Goal: Find specific page/section: Find specific page/section

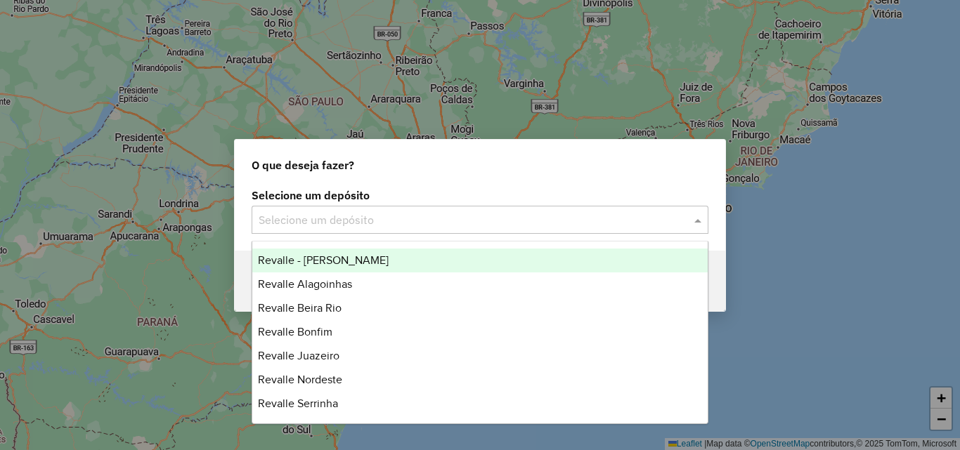
click at [373, 215] on input "text" at bounding box center [466, 220] width 415 height 17
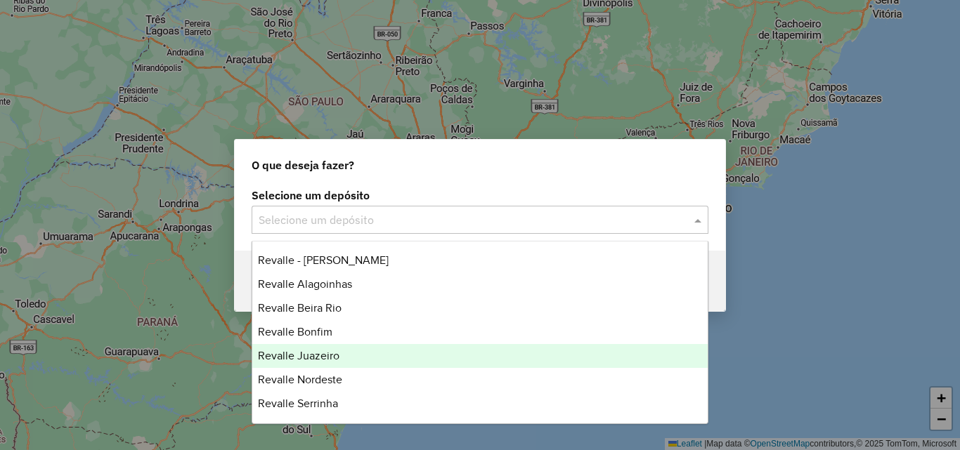
click at [319, 361] on span "Revalle Juazeiro" at bounding box center [299, 356] width 82 height 12
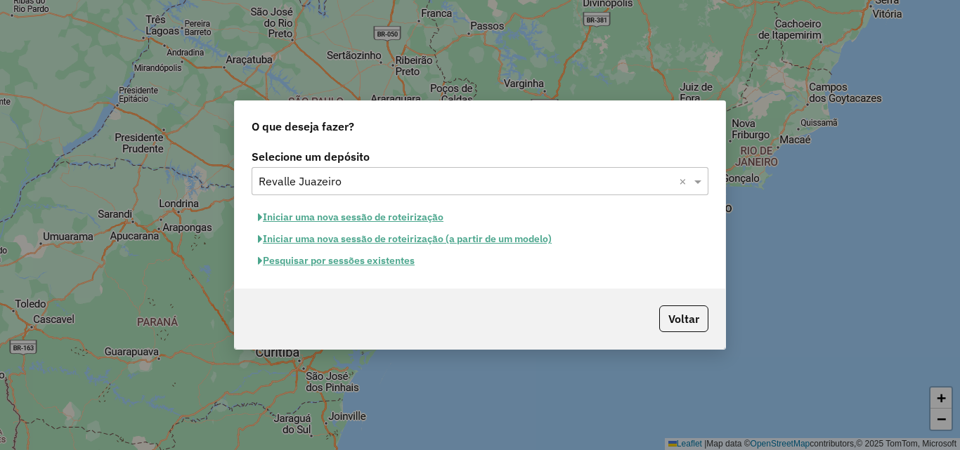
click at [404, 266] on button "Pesquisar por sessões existentes" at bounding box center [336, 261] width 169 height 22
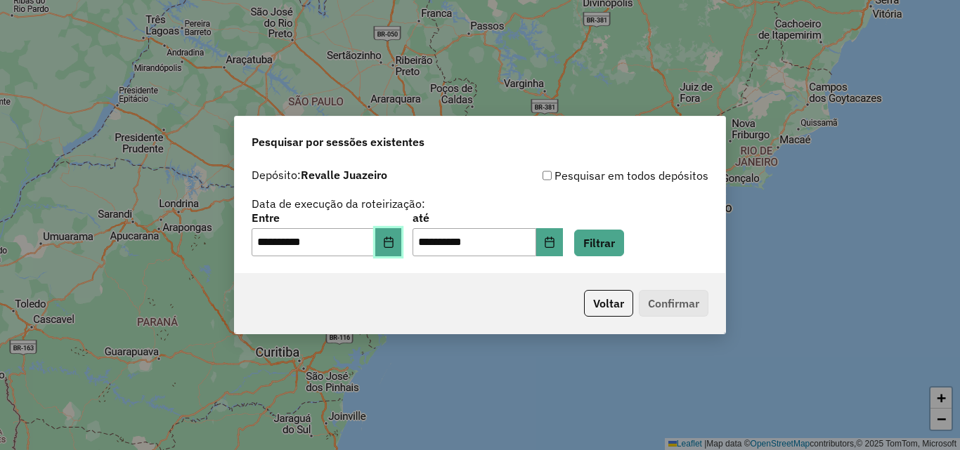
click at [402, 239] on button "Choose Date" at bounding box center [388, 242] width 27 height 28
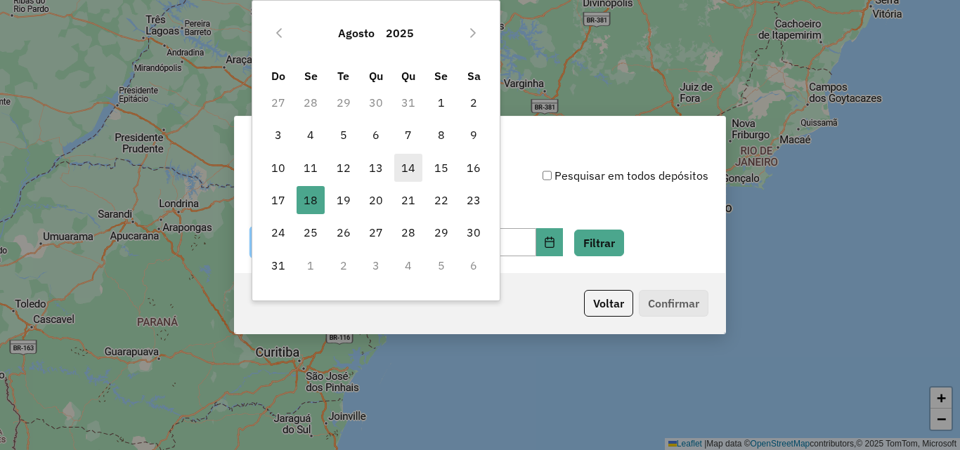
click at [414, 171] on span "14" at bounding box center [408, 168] width 28 height 28
type input "**********"
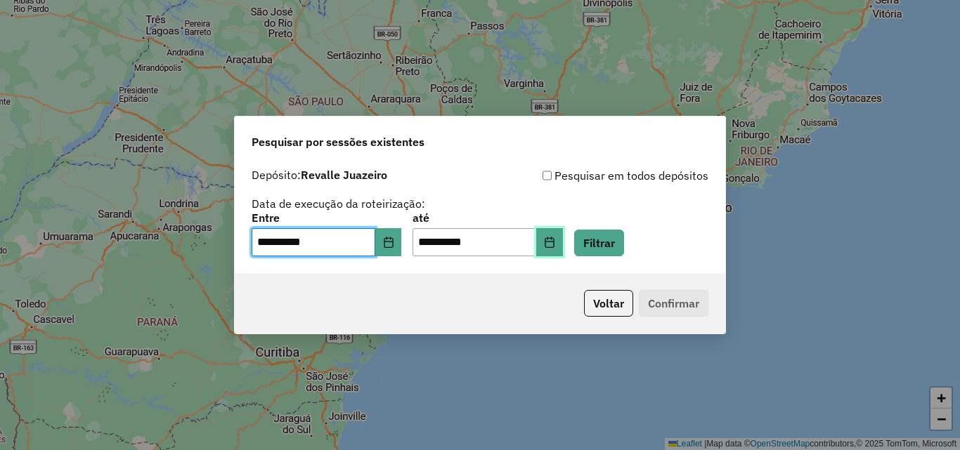
click at [562, 241] on button "Choose Date" at bounding box center [549, 242] width 27 height 28
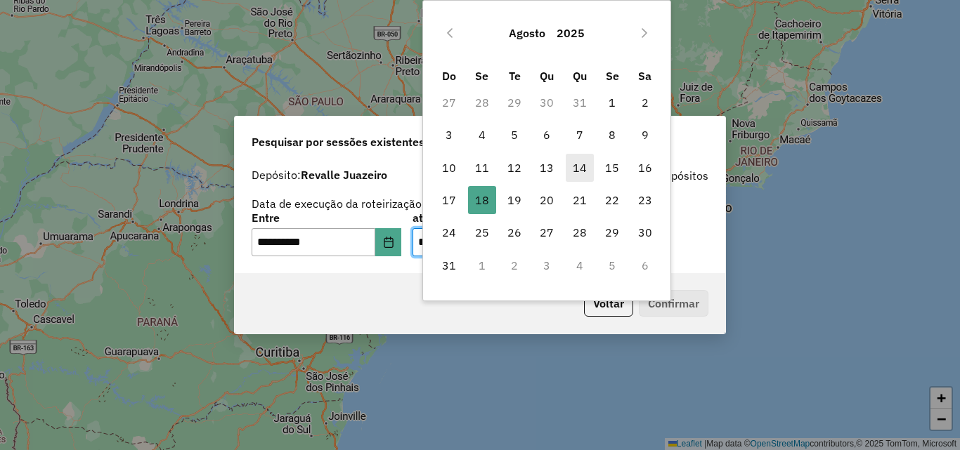
click at [577, 166] on span "14" at bounding box center [580, 168] width 28 height 28
type input "**********"
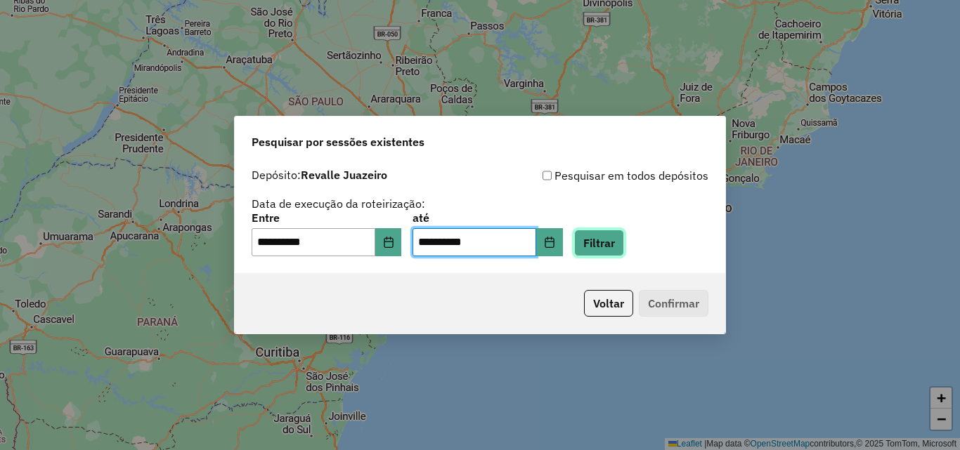
click at [619, 240] on button "Filtrar" at bounding box center [599, 243] width 50 height 27
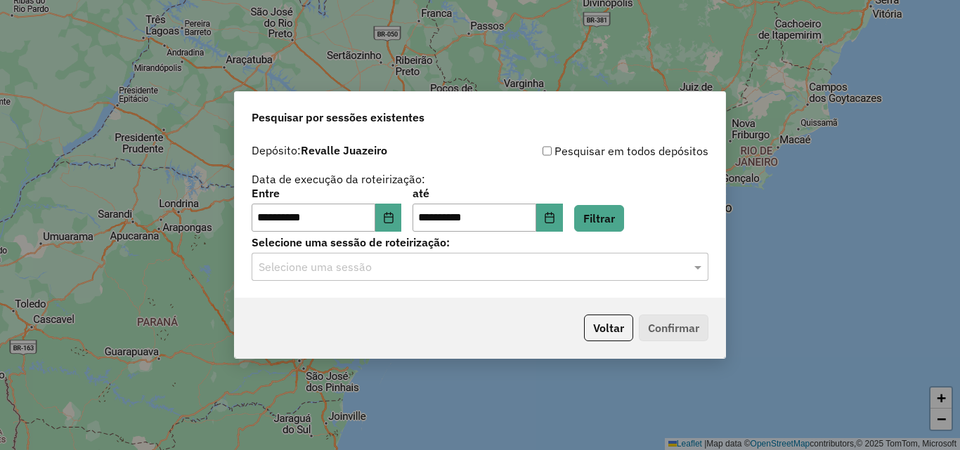
click at [486, 276] on div "Selecione uma sessão" at bounding box center [480, 267] width 457 height 28
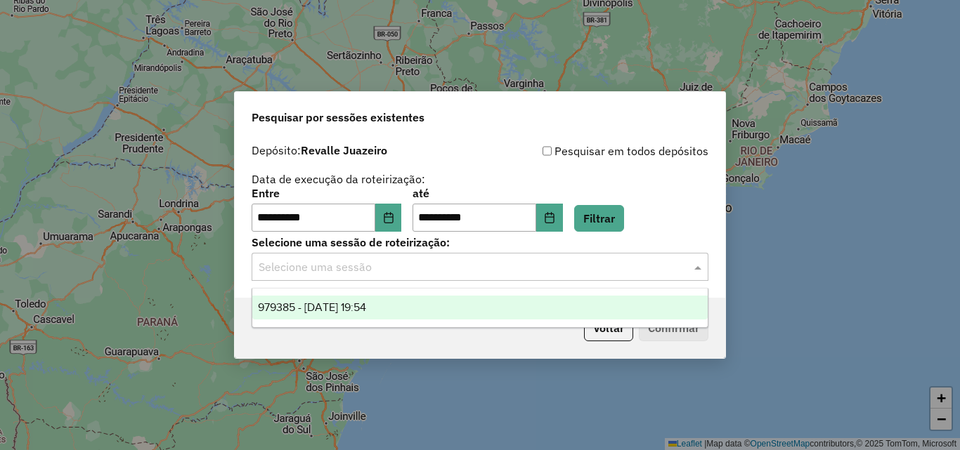
click at [434, 310] on div "979385 - 14/08/2025 19:54" at bounding box center [479, 308] width 455 height 24
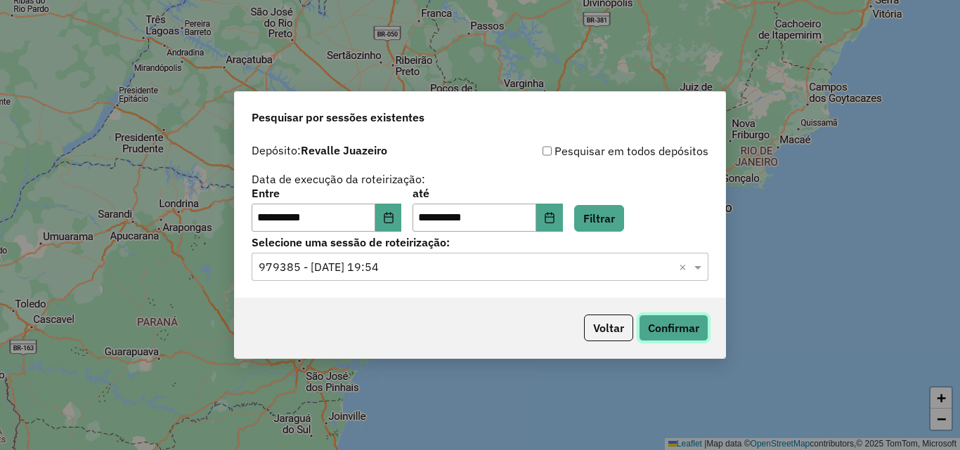
click at [643, 321] on button "Confirmar" at bounding box center [674, 328] width 70 height 27
click at [402, 226] on button "Choose Date" at bounding box center [388, 218] width 27 height 28
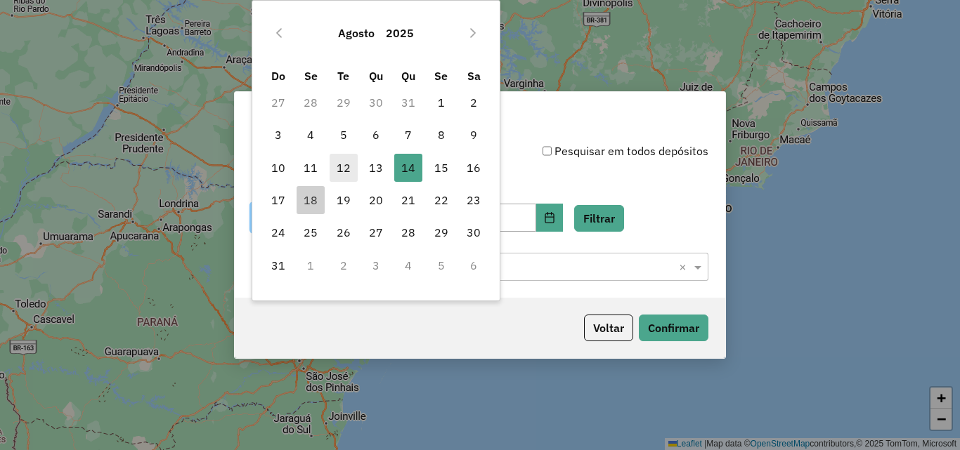
click at [346, 164] on span "12" at bounding box center [344, 168] width 28 height 28
type input "**********"
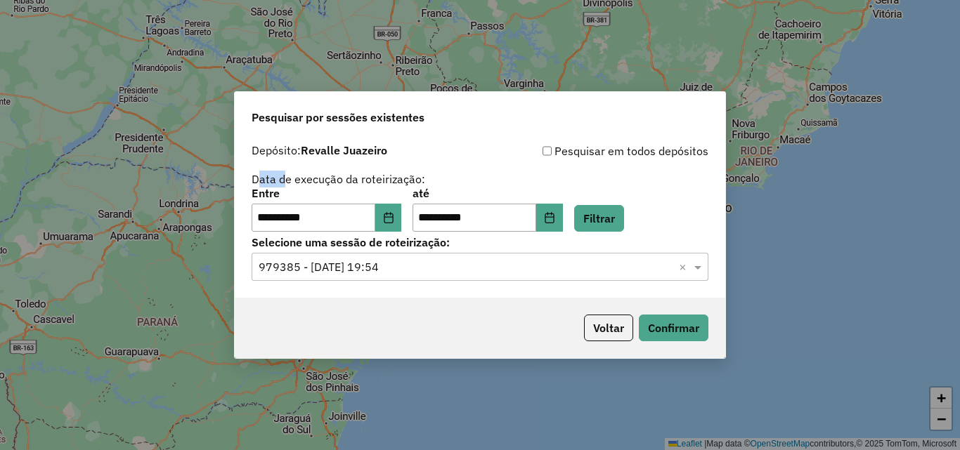
click at [346, 164] on div "**********" at bounding box center [480, 187] width 457 height 89
click at [554, 214] on icon "Choose Date" at bounding box center [549, 217] width 9 height 11
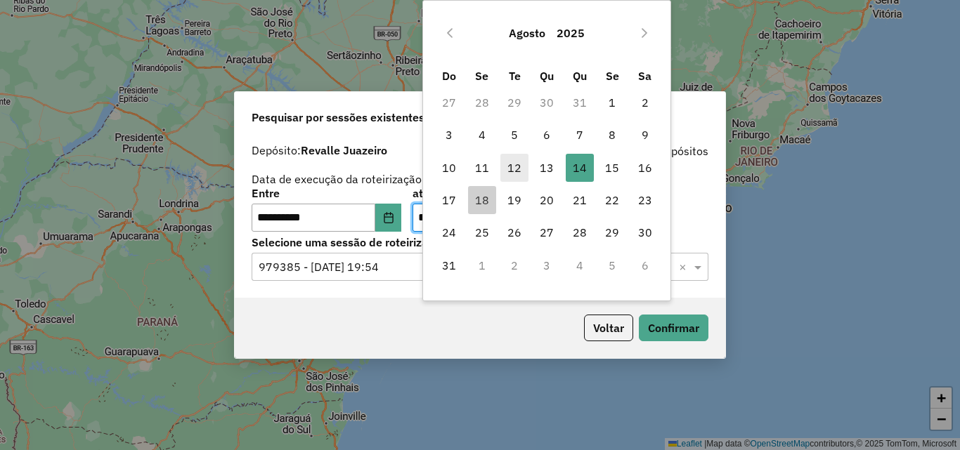
click at [513, 171] on span "12" at bounding box center [514, 168] width 28 height 28
type input "**********"
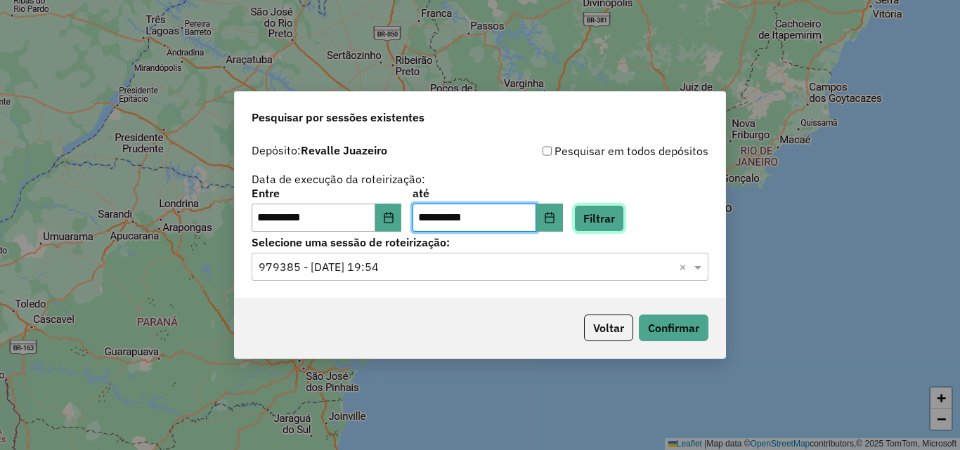
click at [624, 214] on button "Filtrar" at bounding box center [599, 218] width 50 height 27
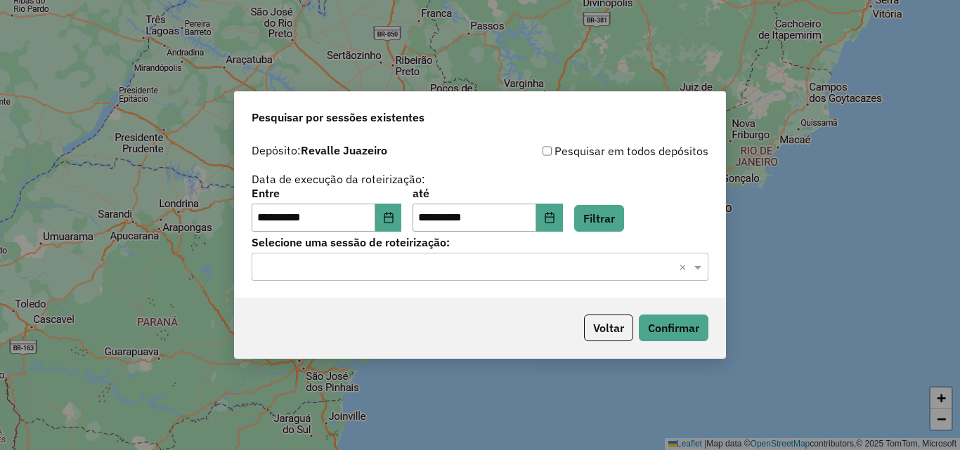
click at [512, 279] on div "Selecione uma sessão × ×" at bounding box center [480, 267] width 457 height 28
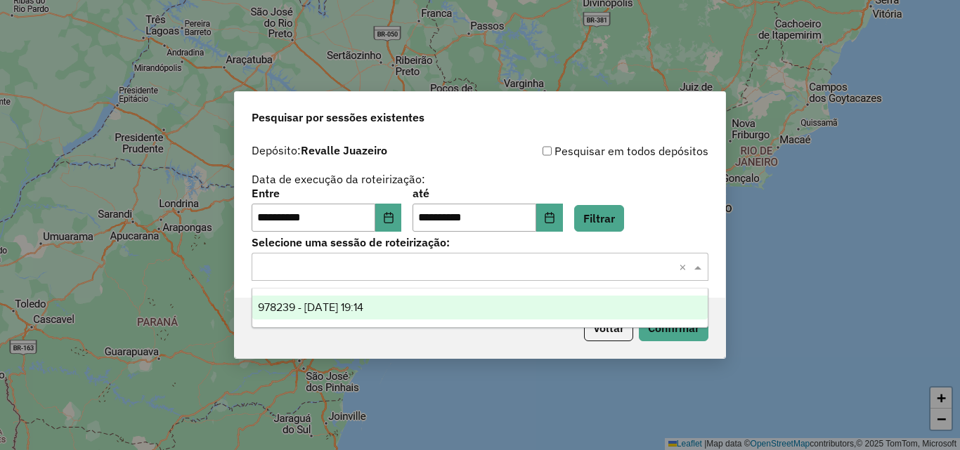
click at [481, 313] on div "978239 - 12/08/2025 19:14" at bounding box center [479, 308] width 455 height 24
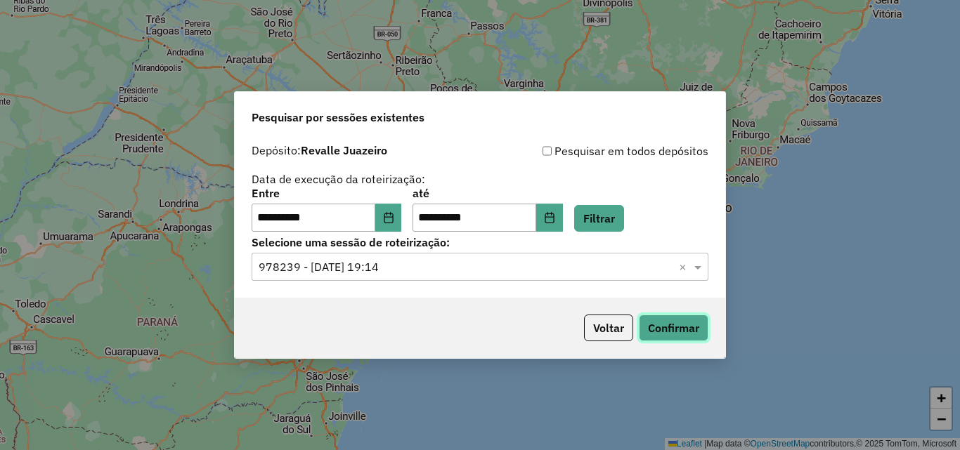
click at [678, 325] on button "Confirmar" at bounding box center [674, 328] width 70 height 27
click at [394, 213] on icon "Choose Date" at bounding box center [388, 217] width 11 height 11
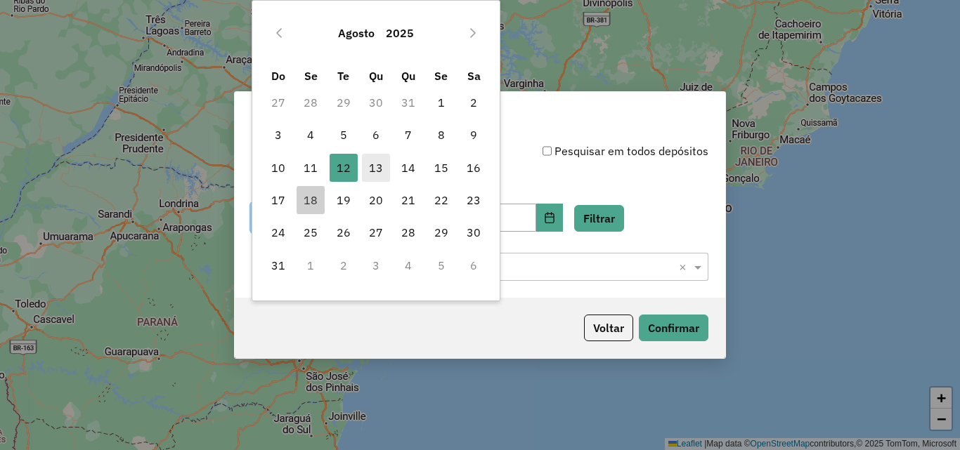
click at [380, 164] on span "13" at bounding box center [376, 168] width 28 height 28
type input "**********"
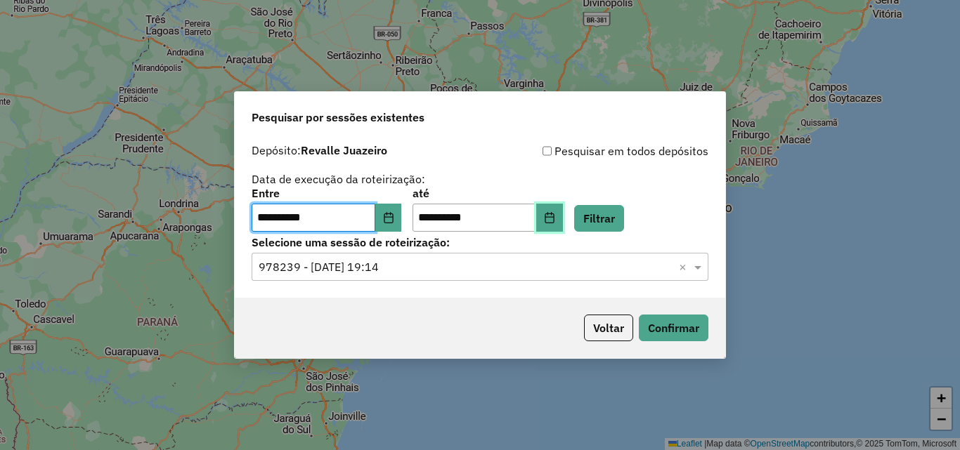
click at [563, 223] on button "Choose Date" at bounding box center [549, 218] width 27 height 28
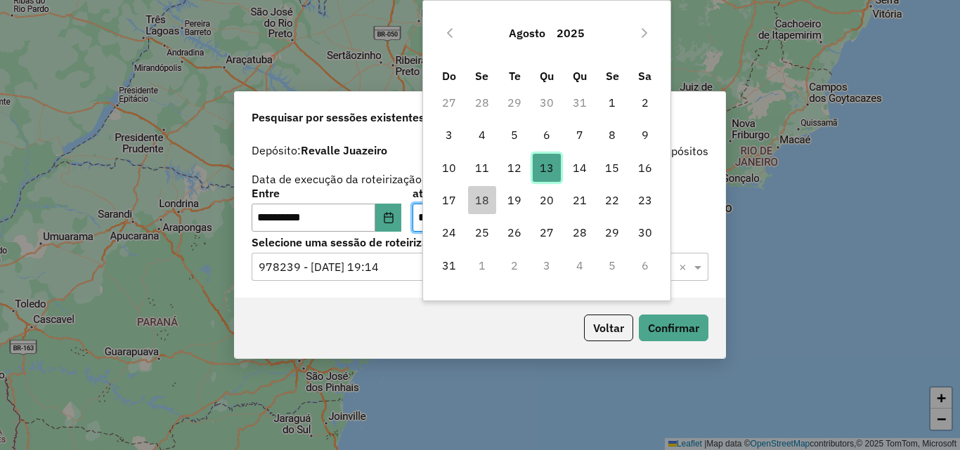
click at [541, 168] on span "13" at bounding box center [547, 168] width 28 height 28
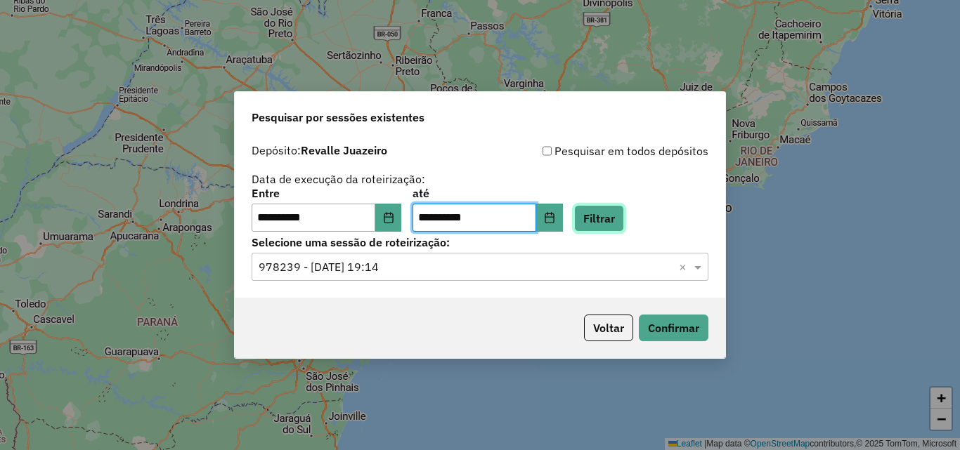
click at [607, 211] on button "Filtrar" at bounding box center [599, 218] width 50 height 27
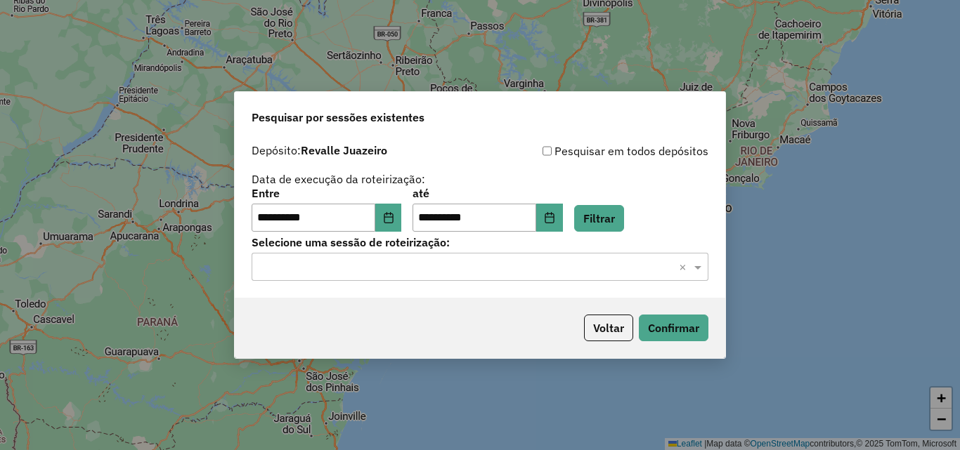
click at [538, 268] on input "text" at bounding box center [466, 267] width 415 height 17
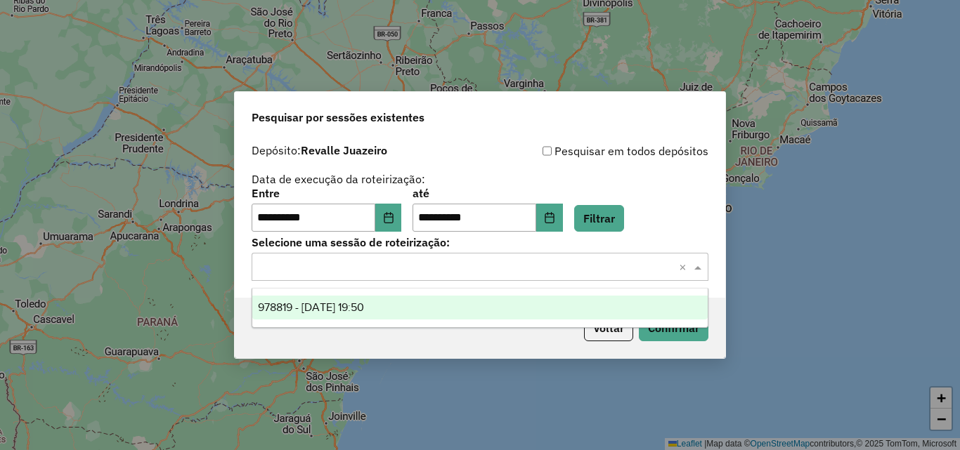
click at [485, 306] on div "978819 - 13/08/2025 19:50" at bounding box center [479, 308] width 455 height 24
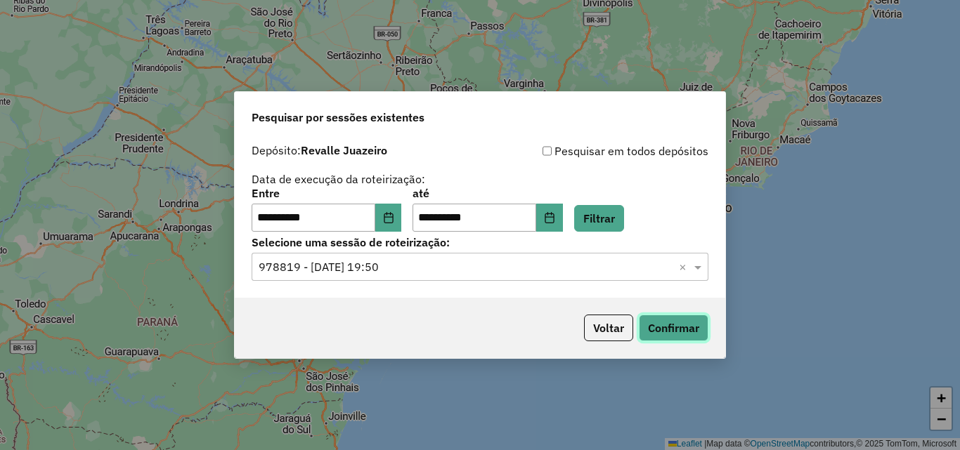
click at [655, 334] on button "Confirmar" at bounding box center [674, 328] width 70 height 27
click at [402, 214] on button "Choose Date" at bounding box center [388, 218] width 27 height 28
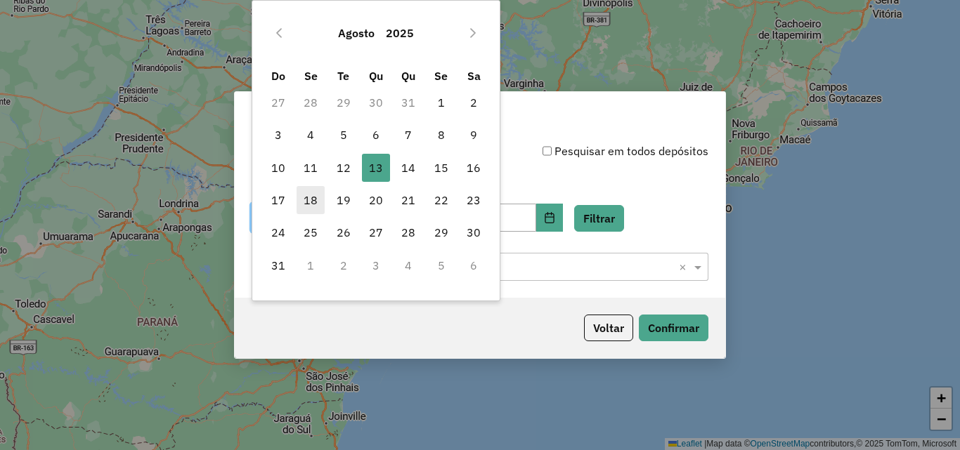
click at [312, 200] on span "18" at bounding box center [311, 200] width 28 height 28
type input "**********"
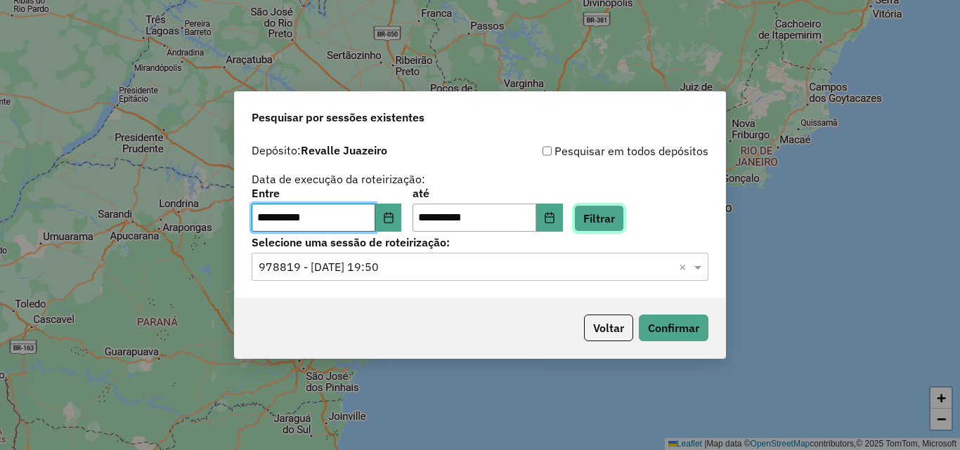
click at [624, 209] on button "Filtrar" at bounding box center [599, 218] width 50 height 27
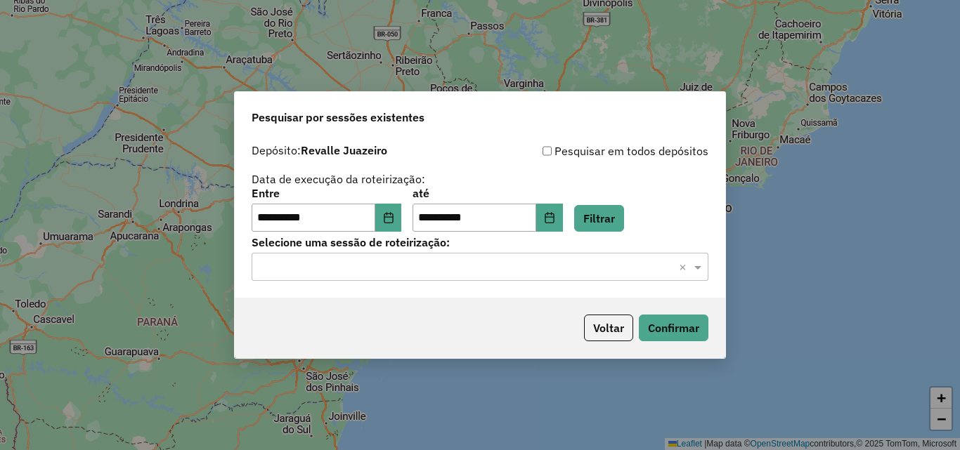
click at [490, 266] on input "text" at bounding box center [466, 267] width 415 height 17
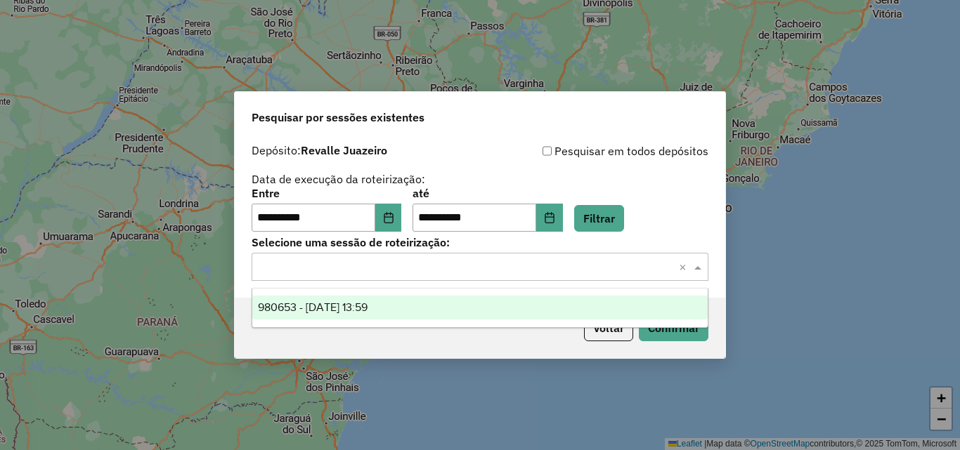
click at [424, 319] on div "980653 - 18/08/2025 13:59" at bounding box center [479, 308] width 455 height 24
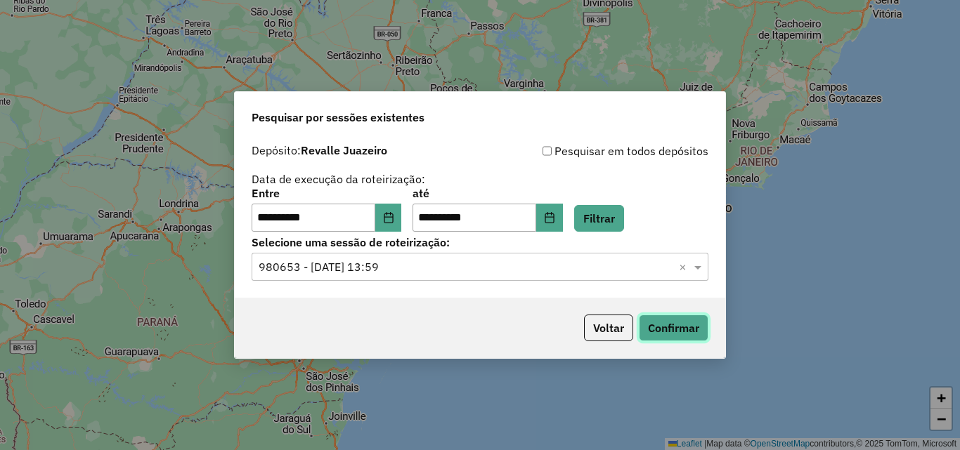
click at [659, 316] on button "Confirmar" at bounding box center [674, 328] width 70 height 27
click at [393, 218] on icon "Choose Date" at bounding box center [388, 217] width 9 height 11
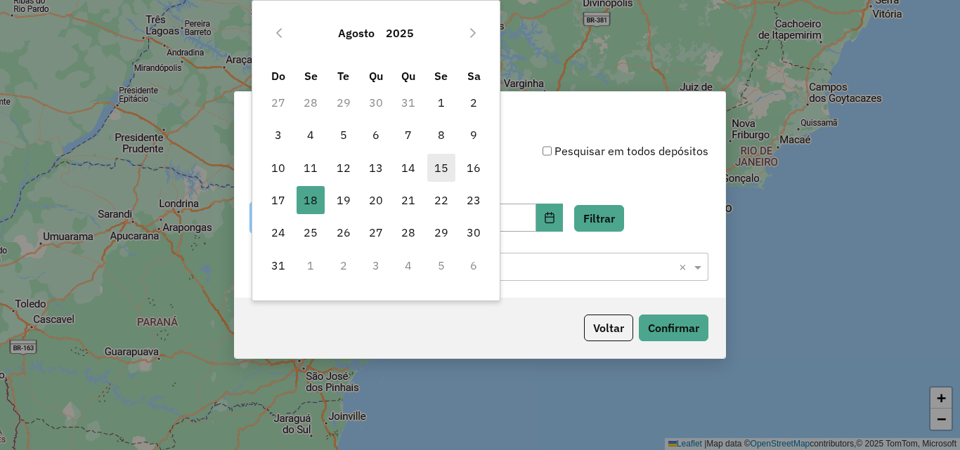
click at [443, 172] on span "15" at bounding box center [441, 168] width 28 height 28
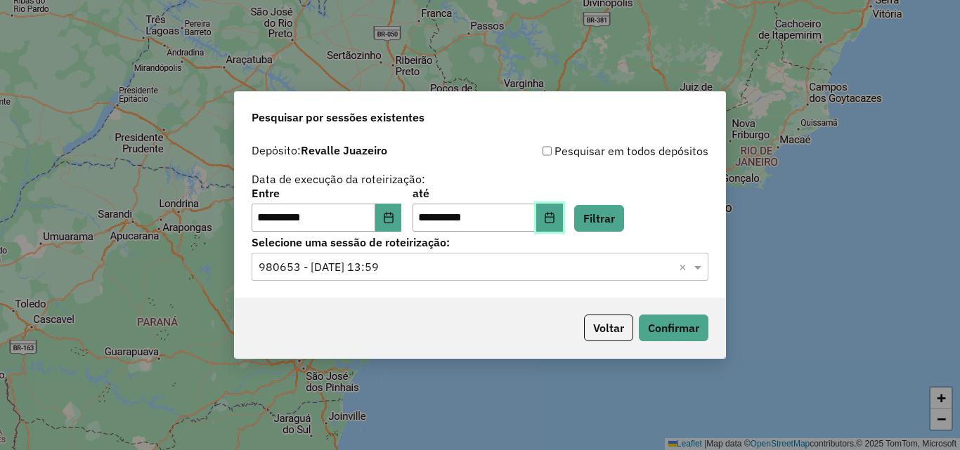
click at [563, 226] on button "Choose Date" at bounding box center [549, 218] width 27 height 28
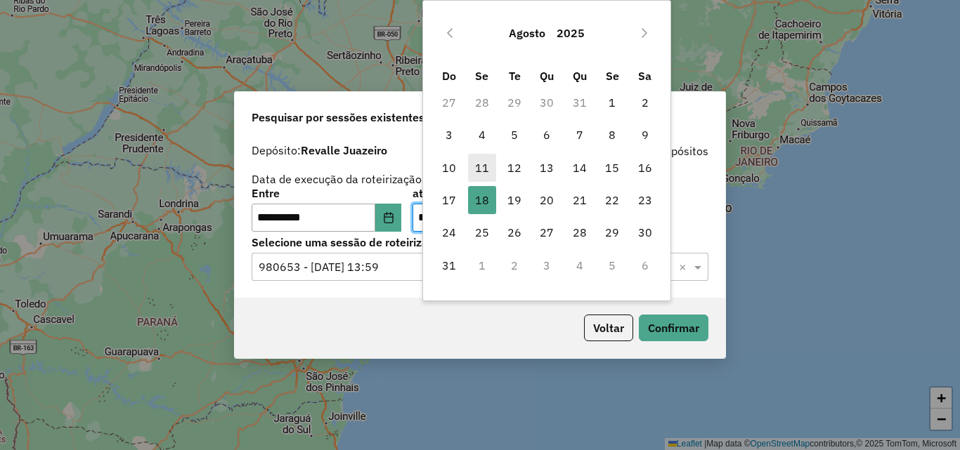
click at [490, 171] on span "11" at bounding box center [482, 168] width 28 height 28
type input "**********"
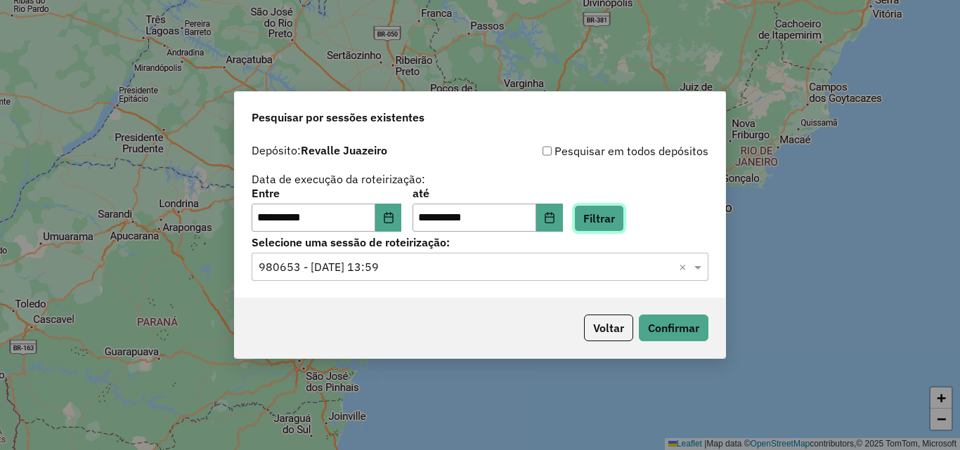
click at [613, 208] on button "Filtrar" at bounding box center [599, 218] width 50 height 27
click at [554, 271] on input "text" at bounding box center [466, 267] width 415 height 17
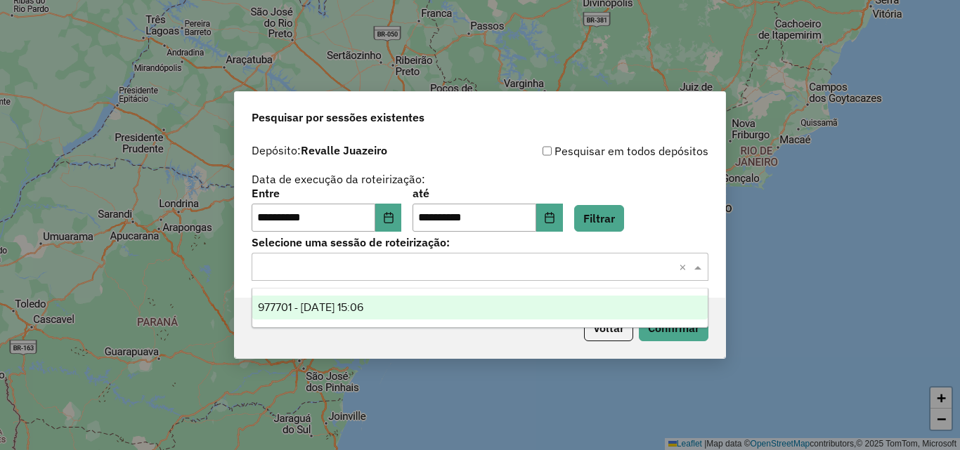
click at [511, 303] on div "977701 - 11/08/2025 15:06" at bounding box center [479, 308] width 455 height 24
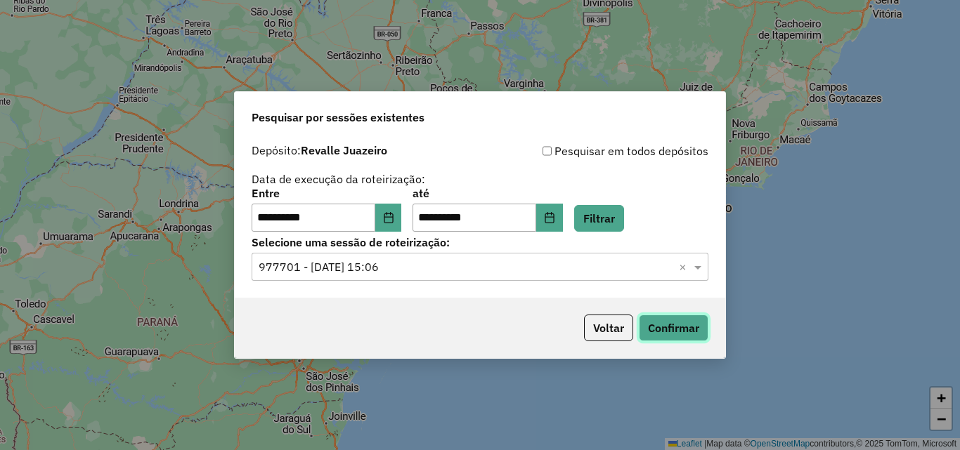
click at [654, 328] on button "Confirmar" at bounding box center [674, 328] width 70 height 27
click at [394, 219] on icon "Choose Date" at bounding box center [388, 217] width 11 height 11
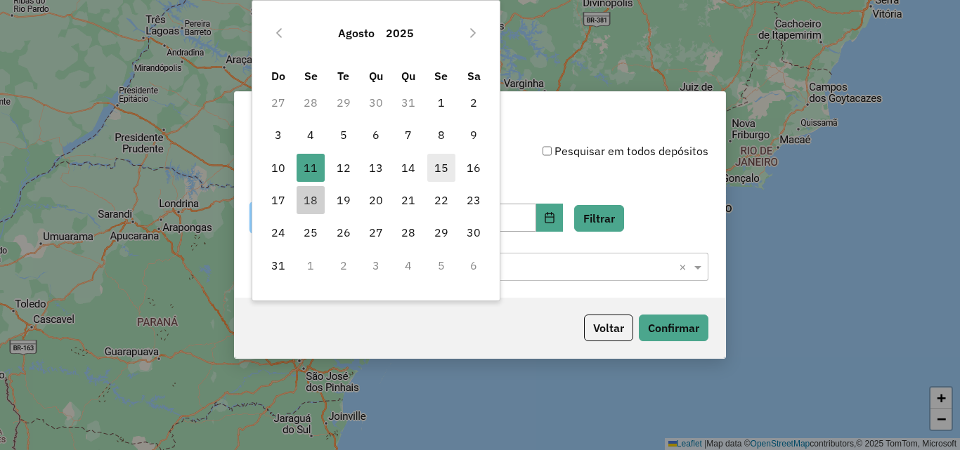
click at [449, 166] on span "15" at bounding box center [441, 168] width 28 height 28
type input "**********"
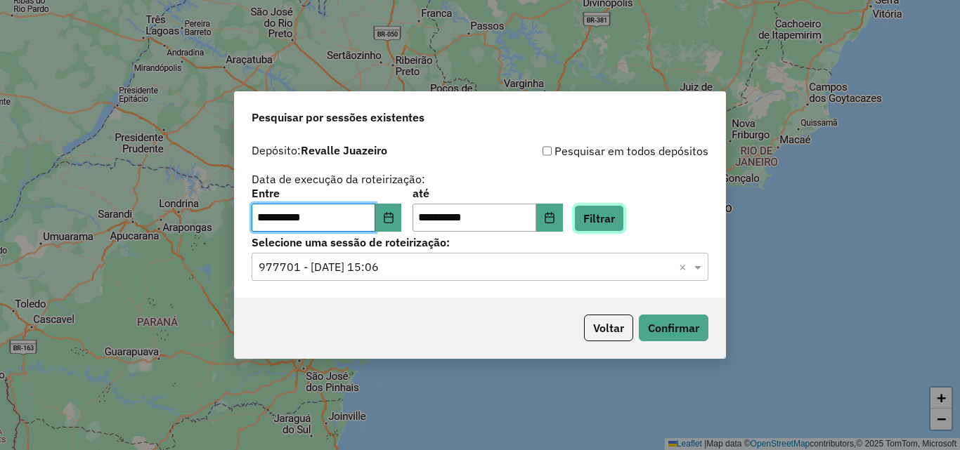
click at [603, 209] on button "Filtrar" at bounding box center [599, 218] width 50 height 27
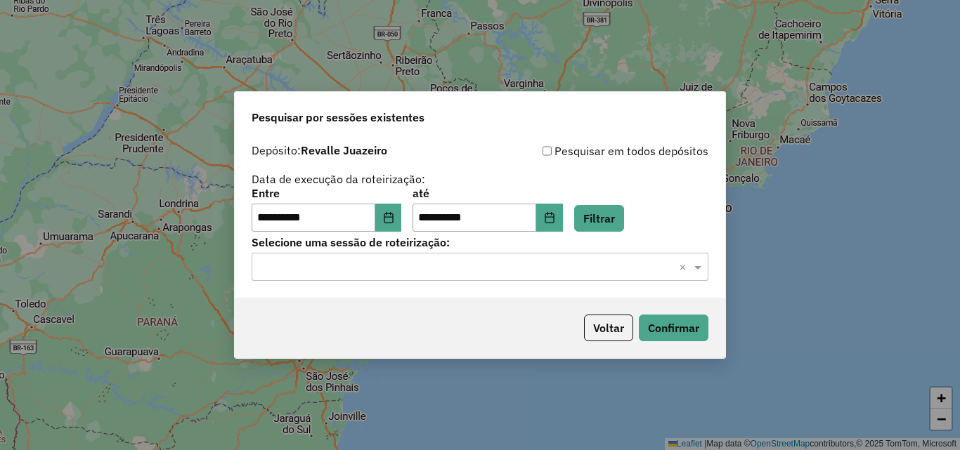
click at [583, 266] on input "text" at bounding box center [466, 267] width 415 height 17
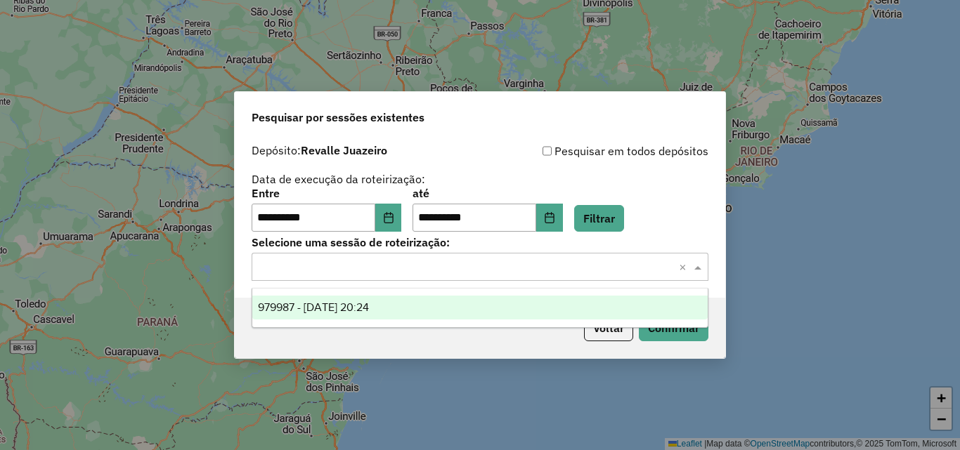
click at [395, 317] on div "979987 - 15/08/2025 20:24" at bounding box center [479, 308] width 455 height 24
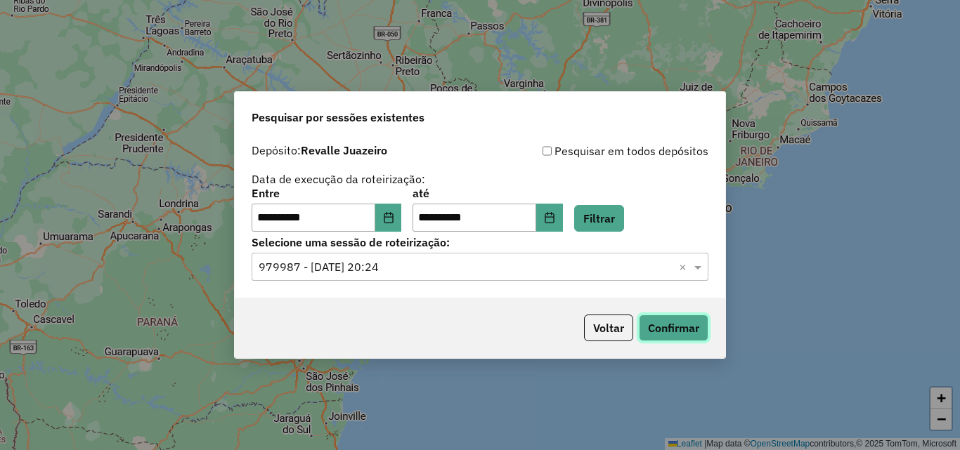
click at [663, 327] on button "Confirmar" at bounding box center [674, 328] width 70 height 27
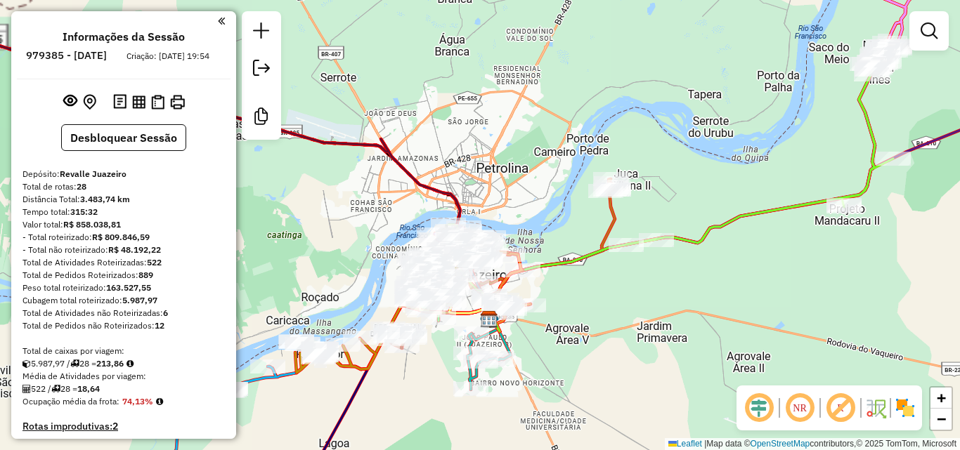
drag, startPoint x: 468, startPoint y: 245, endPoint x: 476, endPoint y: 135, distance: 109.9
click at [474, 145] on icon at bounding box center [200, 178] width 600 height 306
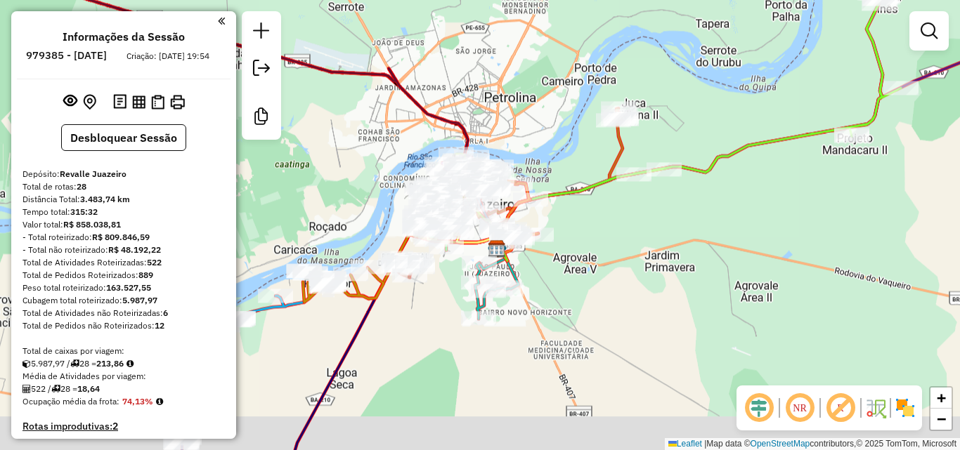
click at [477, 132] on div "Janela de atendimento Grade de atendimento Capacidade Transportadoras Veículos …" at bounding box center [480, 225] width 960 height 450
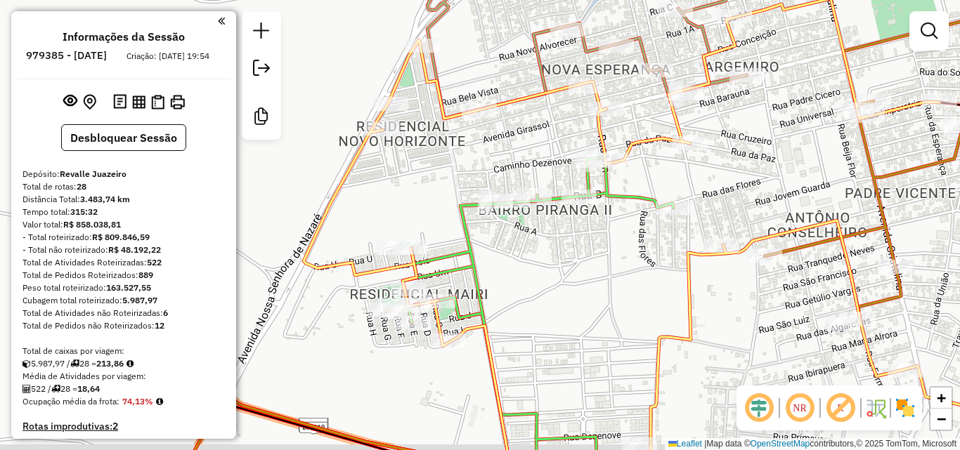
drag, startPoint x: 544, startPoint y: 256, endPoint x: 537, endPoint y: 205, distance: 51.1
click at [537, 206] on div "Janela de atendimento Grade de atendimento Capacidade Transportadoras Veículos …" at bounding box center [480, 225] width 960 height 450
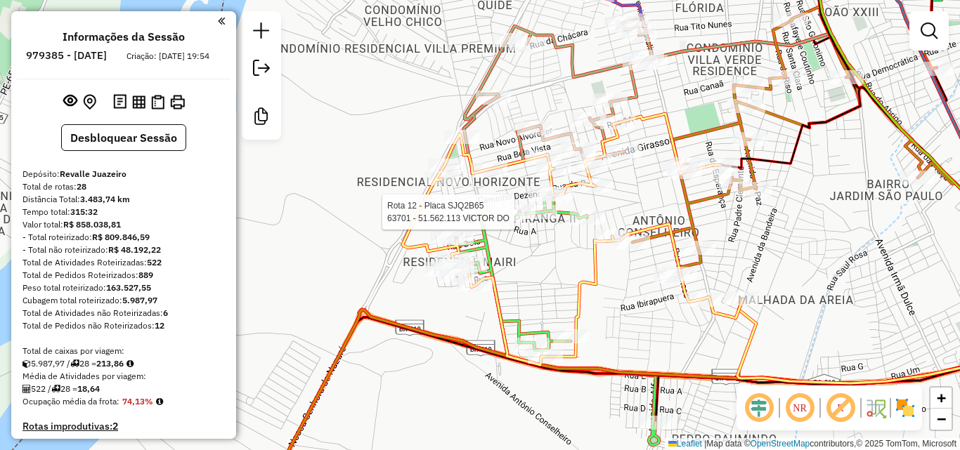
drag, startPoint x: 597, startPoint y: 197, endPoint x: 607, endPoint y: 212, distance: 18.7
click at [607, 212] on div "Rota 12 - Placa SJQ2B65 63701 - 51.562.113 VICTOR DO Janela de atendimento Grad…" at bounding box center [480, 225] width 960 height 450
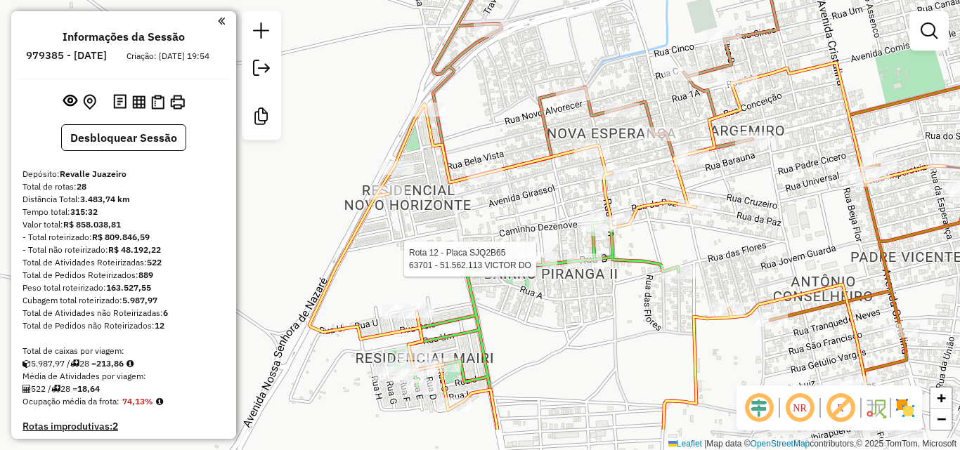
drag, startPoint x: 463, startPoint y: 179, endPoint x: 479, endPoint y: 114, distance: 67.3
click at [479, 114] on div "Rota 12 - Placa SJQ2B65 63701 - 51.562.113 VICTOR DO Janela de atendimento Grad…" at bounding box center [480, 225] width 960 height 450
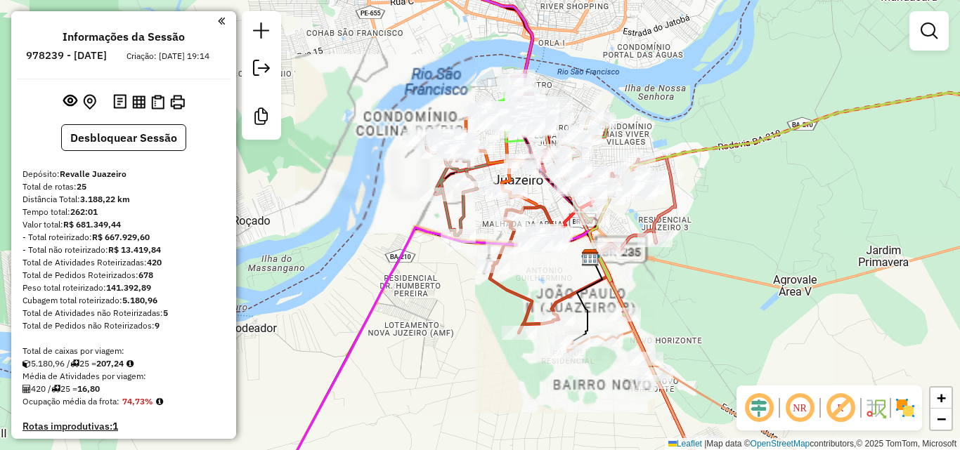
drag, startPoint x: 446, startPoint y: 178, endPoint x: 424, endPoint y: 139, distance: 45.0
click at [424, 139] on icon at bounding box center [448, 185] width 57 height 102
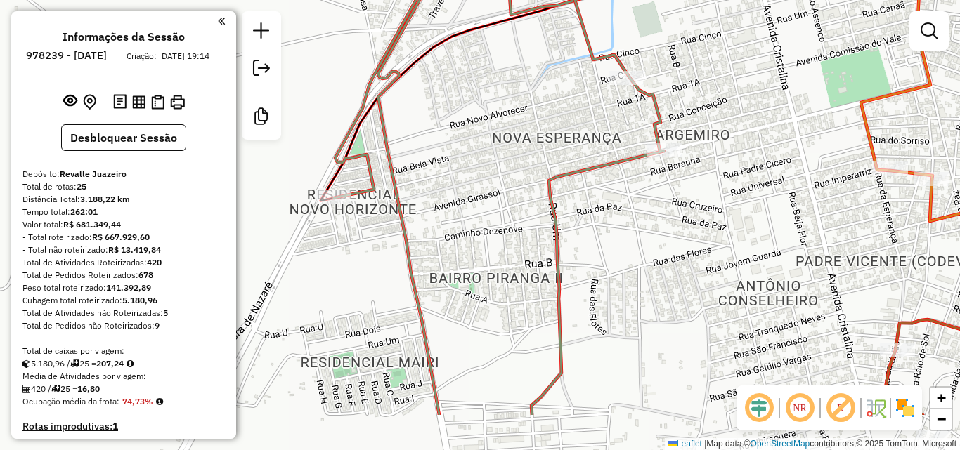
drag, startPoint x: 446, startPoint y: 157, endPoint x: 554, endPoint y: 41, distance: 158.1
click at [554, 41] on div "Rota 8 - Placa SKK4A24 63447 - SEVERINO SOARES FREI Janela de atendimento Grade…" at bounding box center [480, 225] width 960 height 450
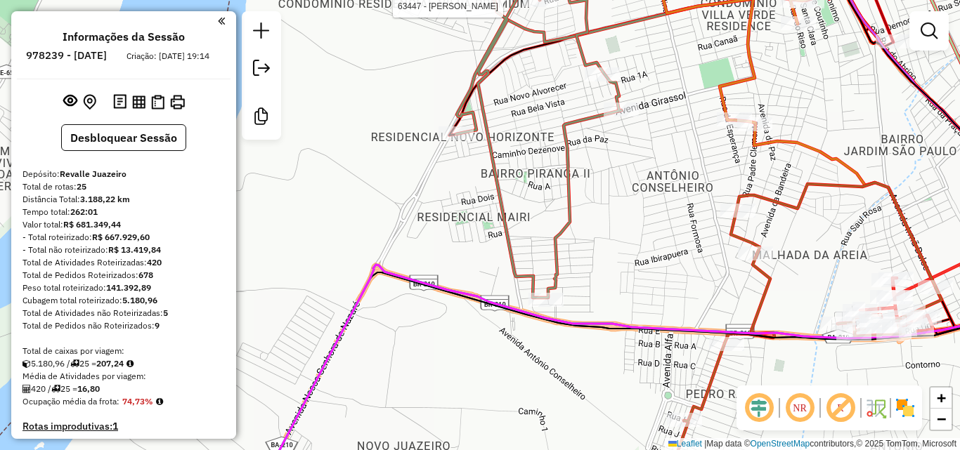
click at [649, 169] on div "Rota 8 - Placa SKK4A24 63447 - SEVERINO SOARES FREI Janela de atendimento Grade…" at bounding box center [480, 225] width 960 height 450
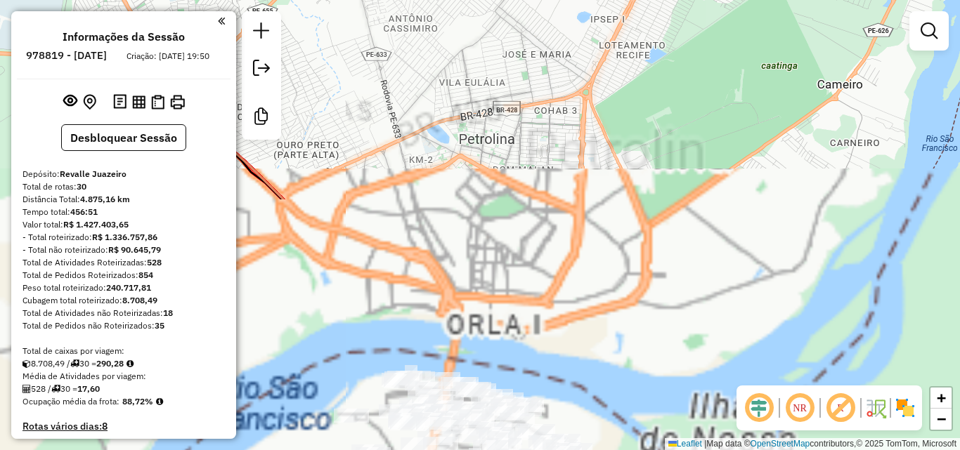
drag, startPoint x: 370, startPoint y: 319, endPoint x: 482, endPoint y: 37, distance: 303.8
click at [485, 22] on div "Janela de atendimento Grade de atendimento Capacidade Transportadoras Veículos …" at bounding box center [480, 225] width 960 height 450
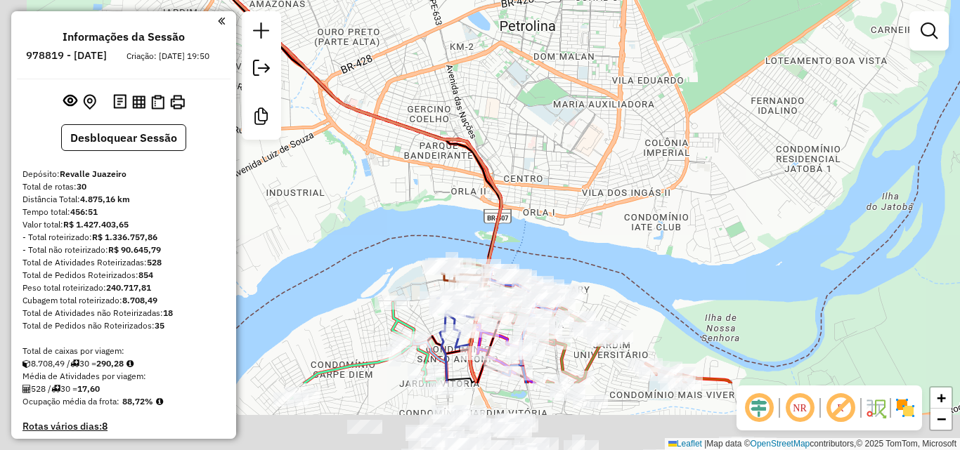
drag, startPoint x: 407, startPoint y: 328, endPoint x: 494, endPoint y: 47, distance: 294.3
click at [494, 48] on div "Janela de atendimento Grade de atendimento Capacidade Transportadoras Veículos …" at bounding box center [480, 225] width 960 height 450
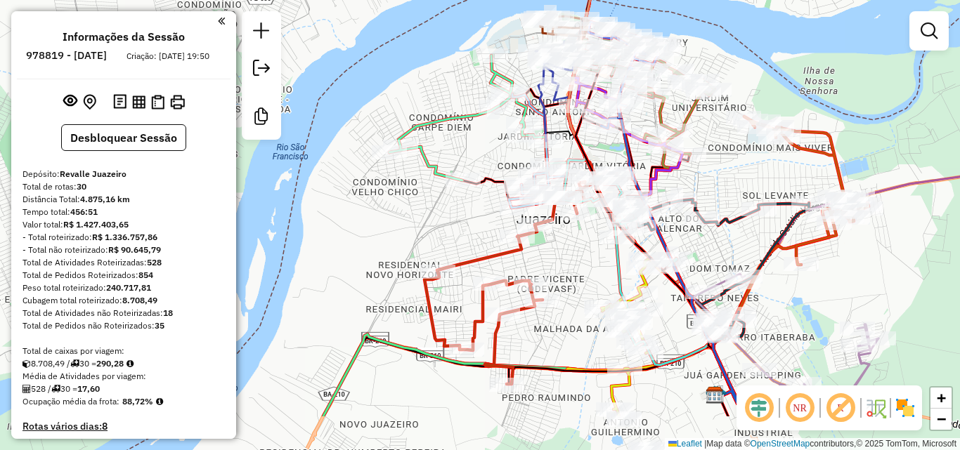
drag, startPoint x: 417, startPoint y: 294, endPoint x: 479, endPoint y: 200, distance: 112.3
click at [479, 200] on div "Janela de atendimento Grade de atendimento Capacidade Transportadoras Veículos …" at bounding box center [480, 225] width 960 height 450
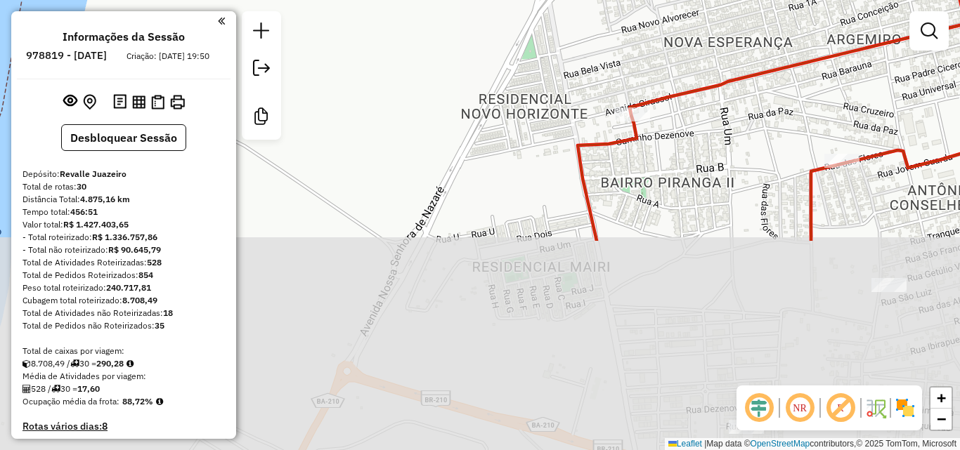
drag, startPoint x: 442, startPoint y: 277, endPoint x: 505, endPoint y: 4, distance: 280.6
click at [505, 4] on div "Janela de atendimento Grade de atendimento Capacidade Transportadoras Veículos …" at bounding box center [480, 225] width 960 height 450
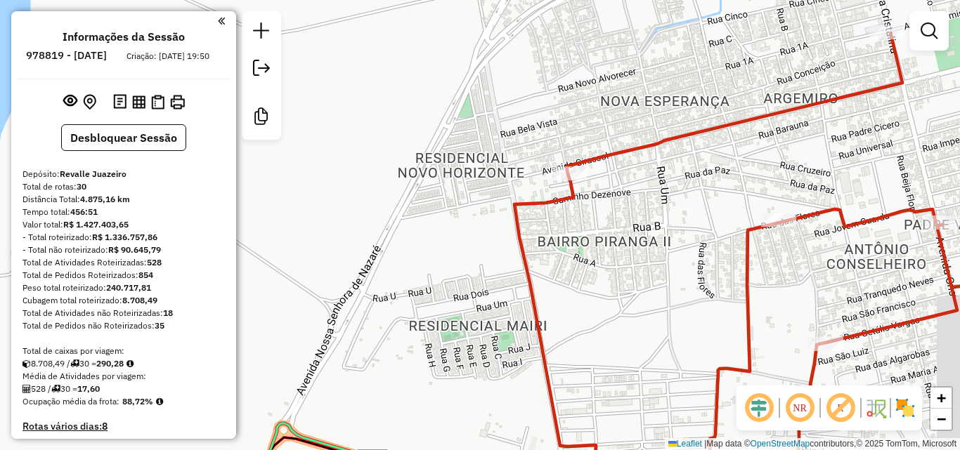
drag, startPoint x: 666, startPoint y: 171, endPoint x: 604, endPoint y: 249, distance: 99.4
click at [604, 249] on div "Janela de atendimento Grade de atendimento Capacidade Transportadoras Veículos …" at bounding box center [480, 225] width 960 height 450
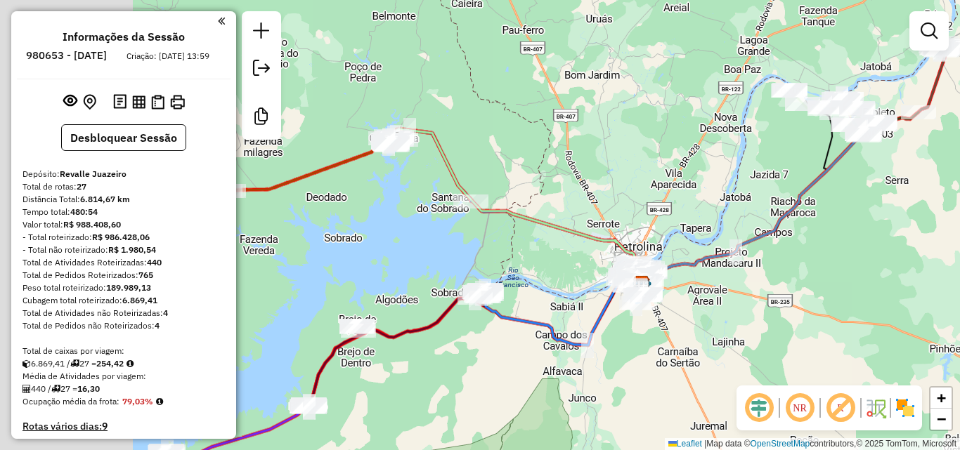
drag, startPoint x: 431, startPoint y: 162, endPoint x: 594, endPoint y: 222, distance: 173.0
click at [594, 222] on div "Janela de atendimento Grade de atendimento Capacidade Transportadoras Veículos …" at bounding box center [480, 225] width 960 height 450
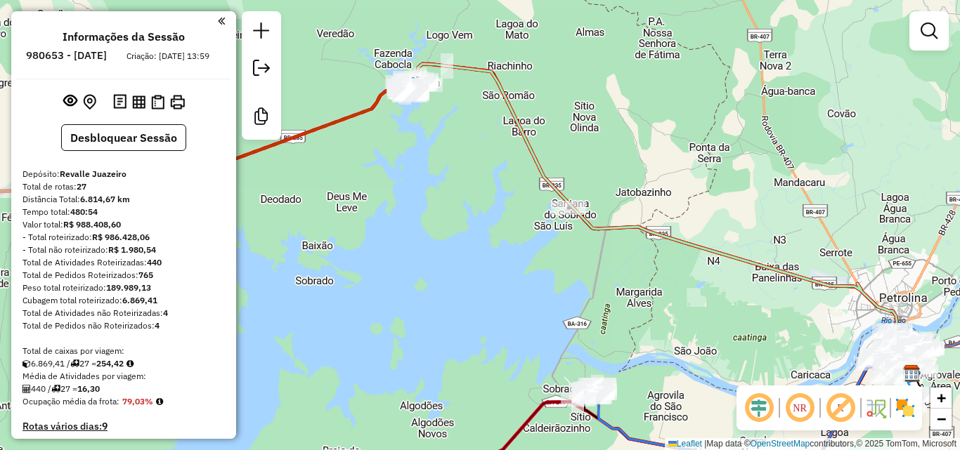
drag, startPoint x: 371, startPoint y: 136, endPoint x: 382, endPoint y: 97, distance: 40.3
click at [382, 97] on icon at bounding box center [415, 222] width 1001 height 316
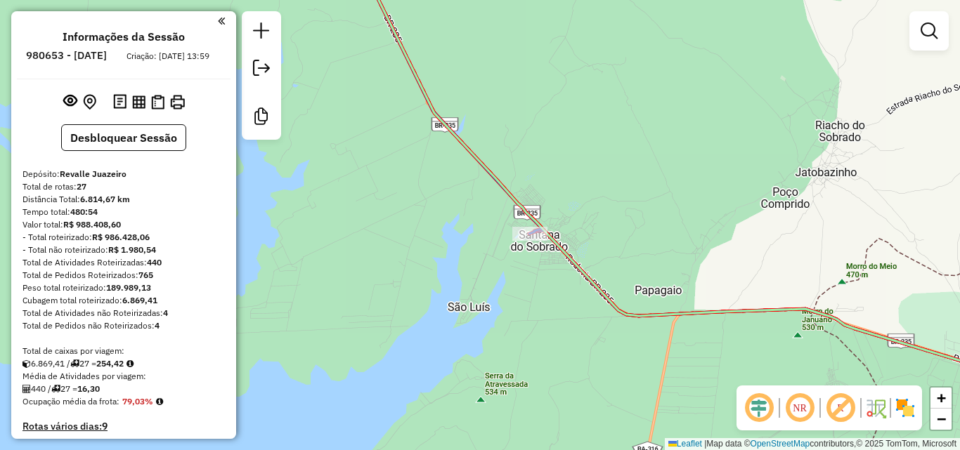
drag, startPoint x: 542, startPoint y: 228, endPoint x: 495, endPoint y: 114, distance: 123.2
click at [495, 115] on div "Janela de atendimento Grade de atendimento Capacidade Transportadoras Veículos …" at bounding box center [480, 225] width 960 height 450
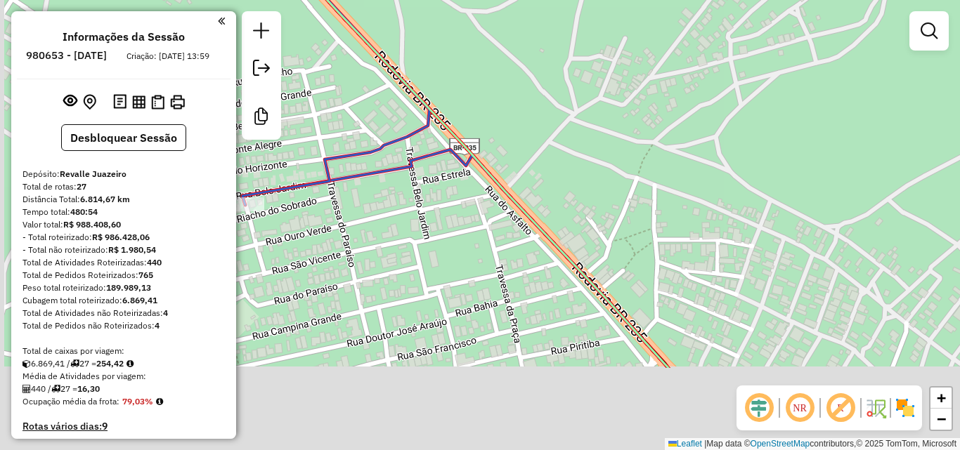
drag, startPoint x: 346, startPoint y: 242, endPoint x: 430, endPoint y: 103, distance: 162.1
click at [429, 104] on icon at bounding box center [296, 16] width 268 height 377
click at [430, 103] on icon at bounding box center [415, 98] width 507 height 540
select select "**********"
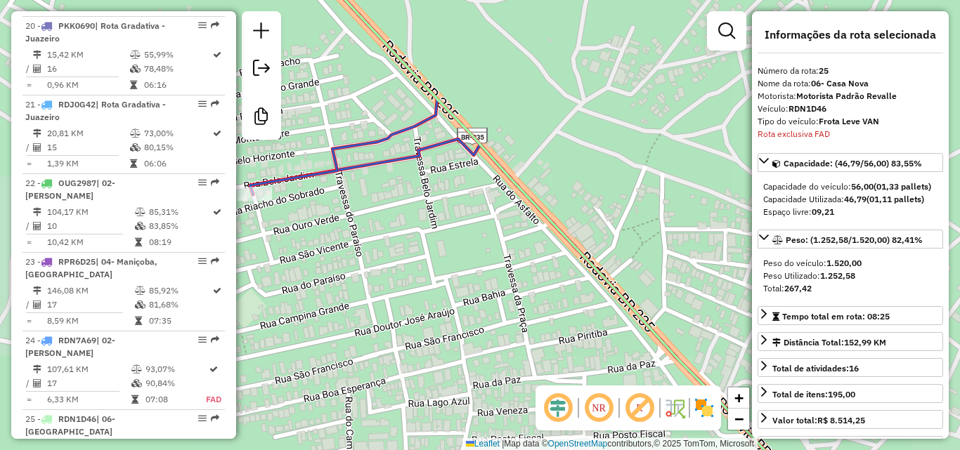
scroll to position [2408, 0]
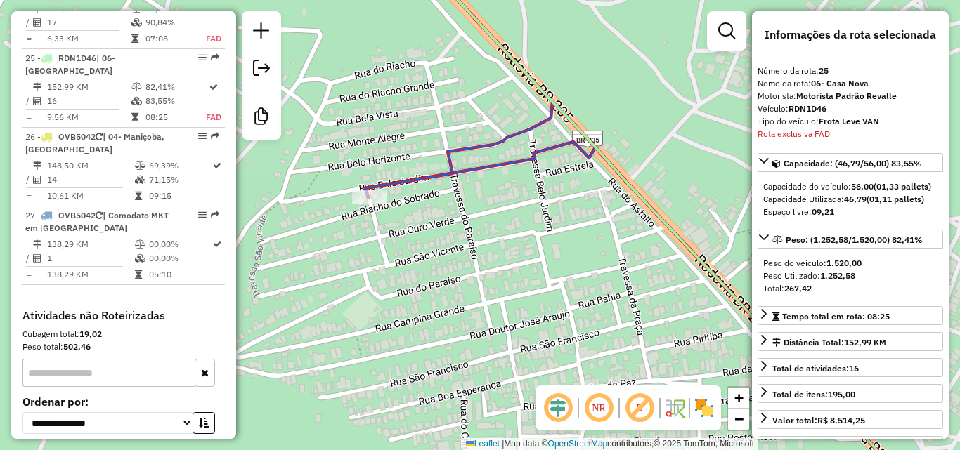
drag, startPoint x: 420, startPoint y: 138, endPoint x: 509, endPoint y: 135, distance: 90.0
click at [509, 135] on icon at bounding box center [458, 78] width 187 height 240
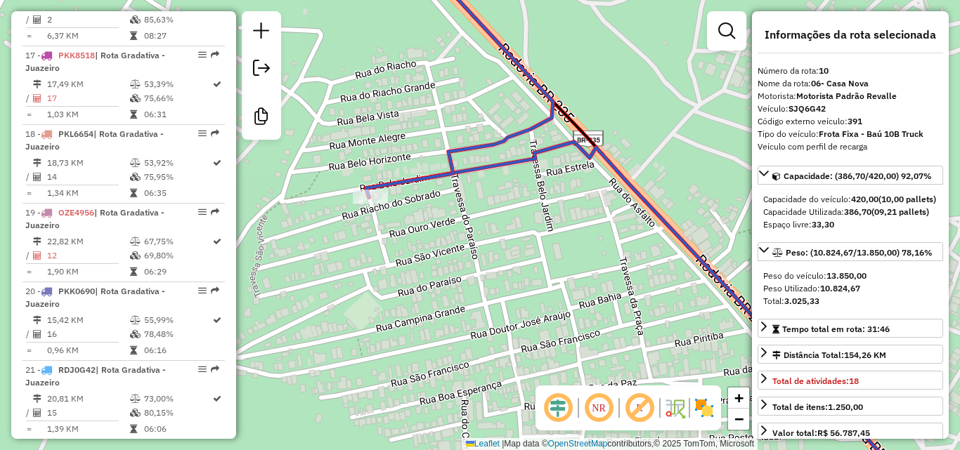
scroll to position [1266, 0]
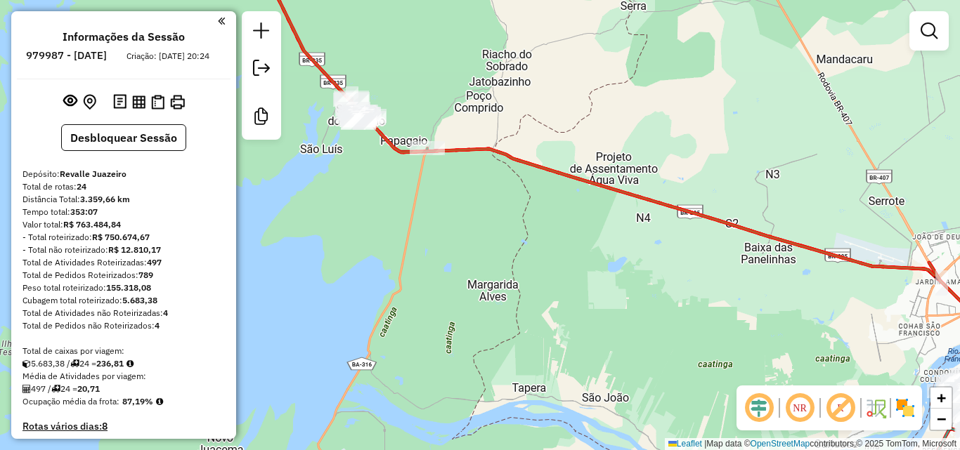
drag, startPoint x: 327, startPoint y: 139, endPoint x: 459, endPoint y: 190, distance: 141.1
click at [459, 190] on div "Janela de atendimento Grade de atendimento Capacidade Transportadoras Veículos …" at bounding box center [480, 225] width 960 height 450
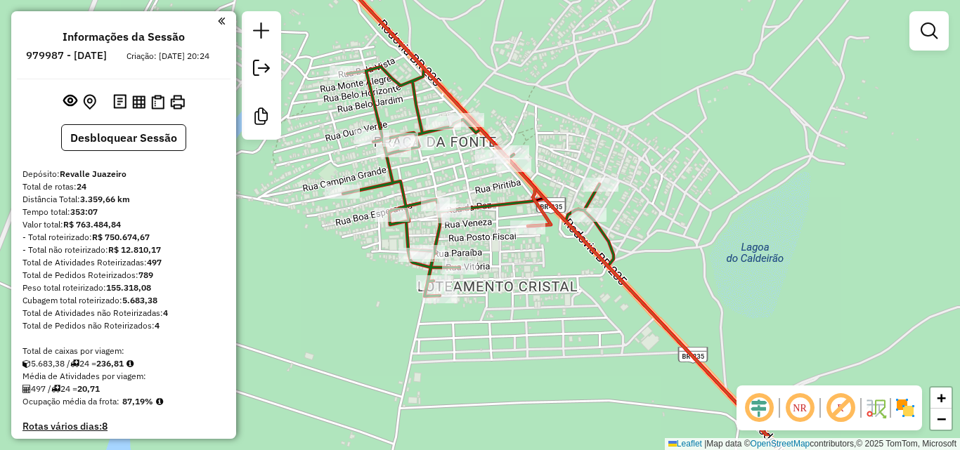
select select "**********"
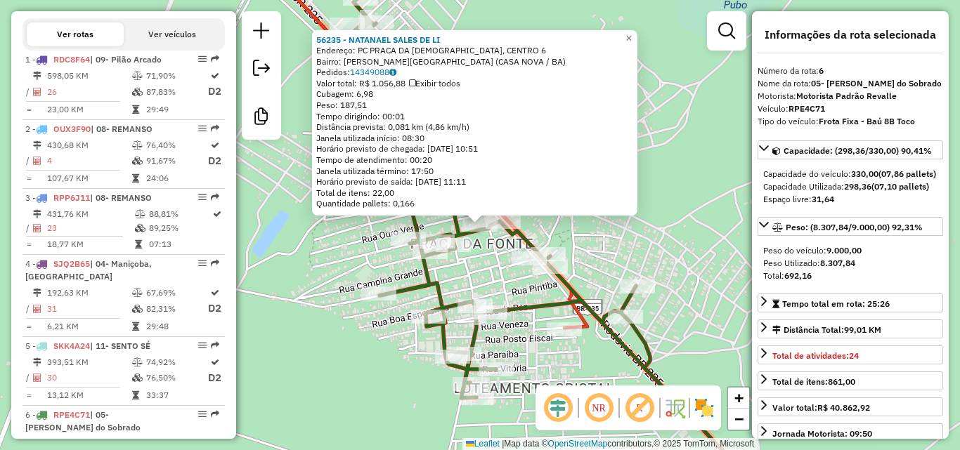
scroll to position [909, 0]
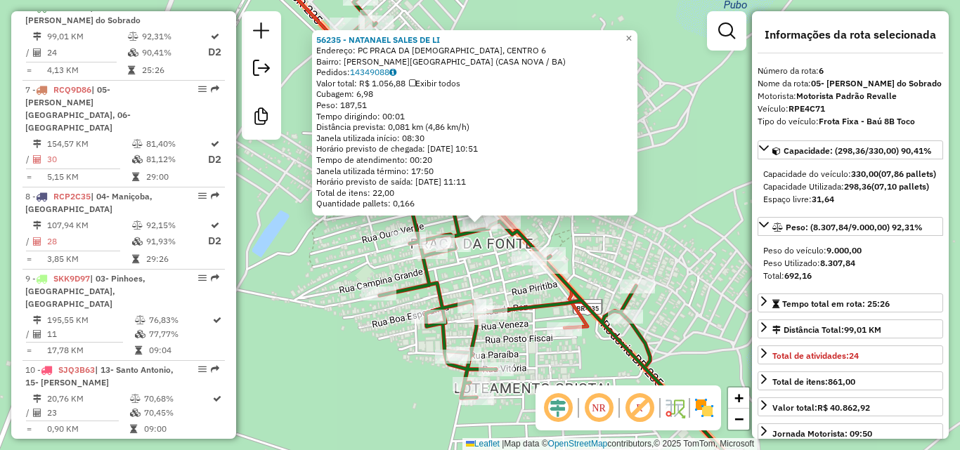
click at [637, 43] on div "56235 - NATANAEL SALES DE LI Endereço: PC PRACA DA IGREJA, CENTRO 6 Bairro: [GE…" at bounding box center [474, 123] width 325 height 186
click at [632, 37] on span "×" at bounding box center [628, 38] width 6 height 12
